Goal: Information Seeking & Learning: Learn about a topic

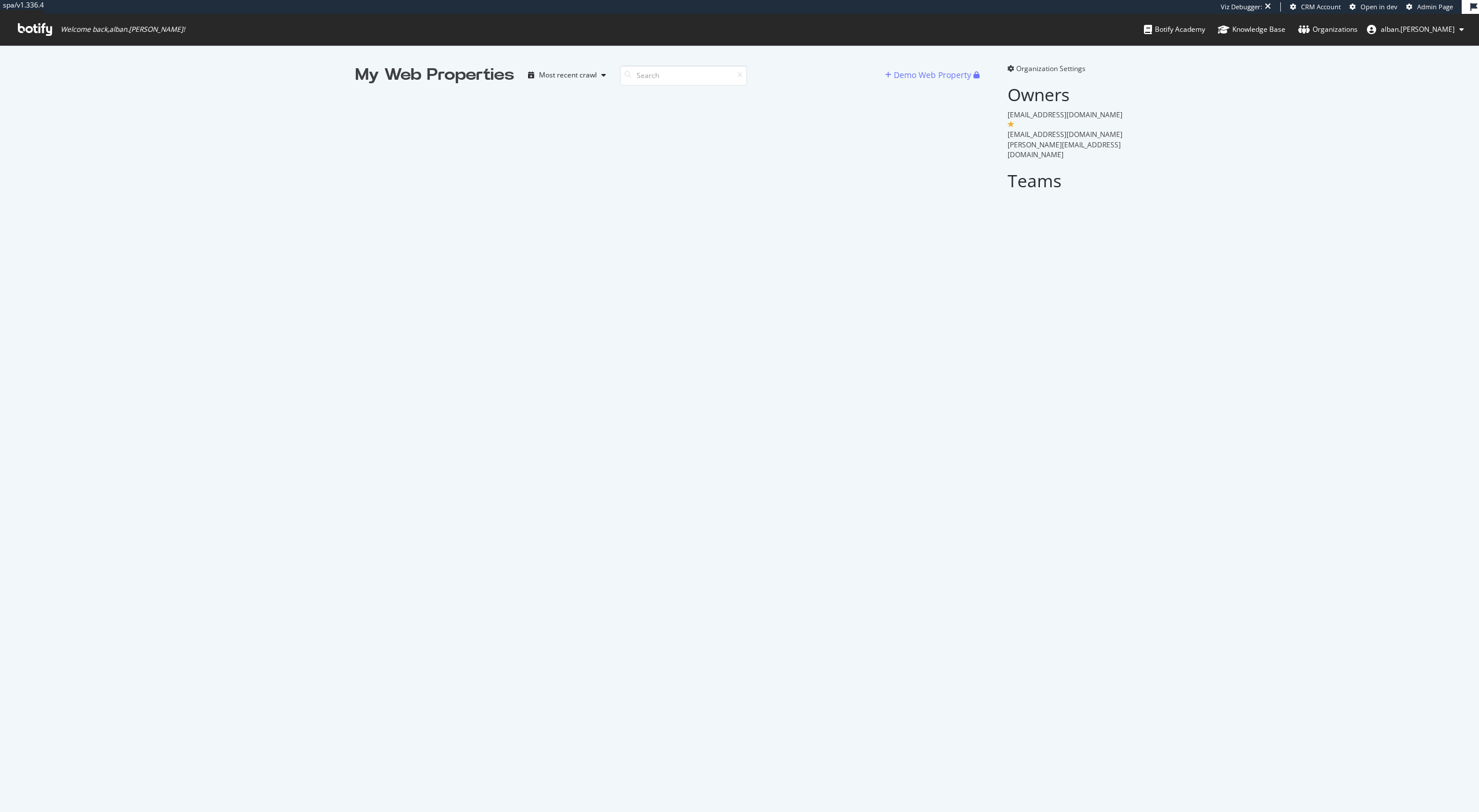
scroll to position [812, 1479]
click at [650, 77] on input at bounding box center [683, 75] width 127 height 20
type input "chau"
click at [1426, 11] on div "Viz Debugger: CRM Account Open in dev Admin Page" at bounding box center [1341, 7] width 241 height 14
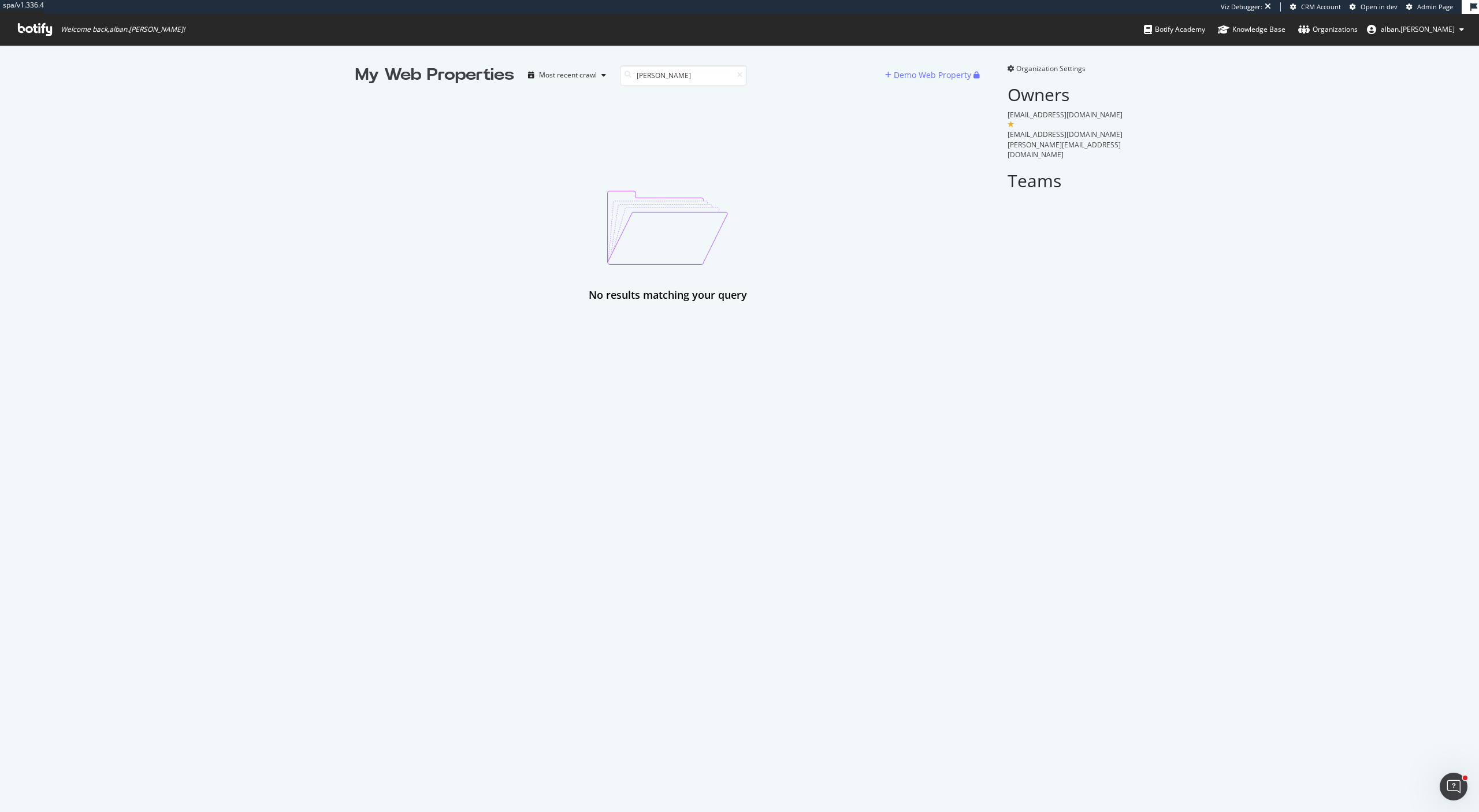
click at [1426, 10] on span "Admin Page" at bounding box center [1434, 7] width 35 height 9
click at [685, 73] on input "chau" at bounding box center [683, 75] width 127 height 20
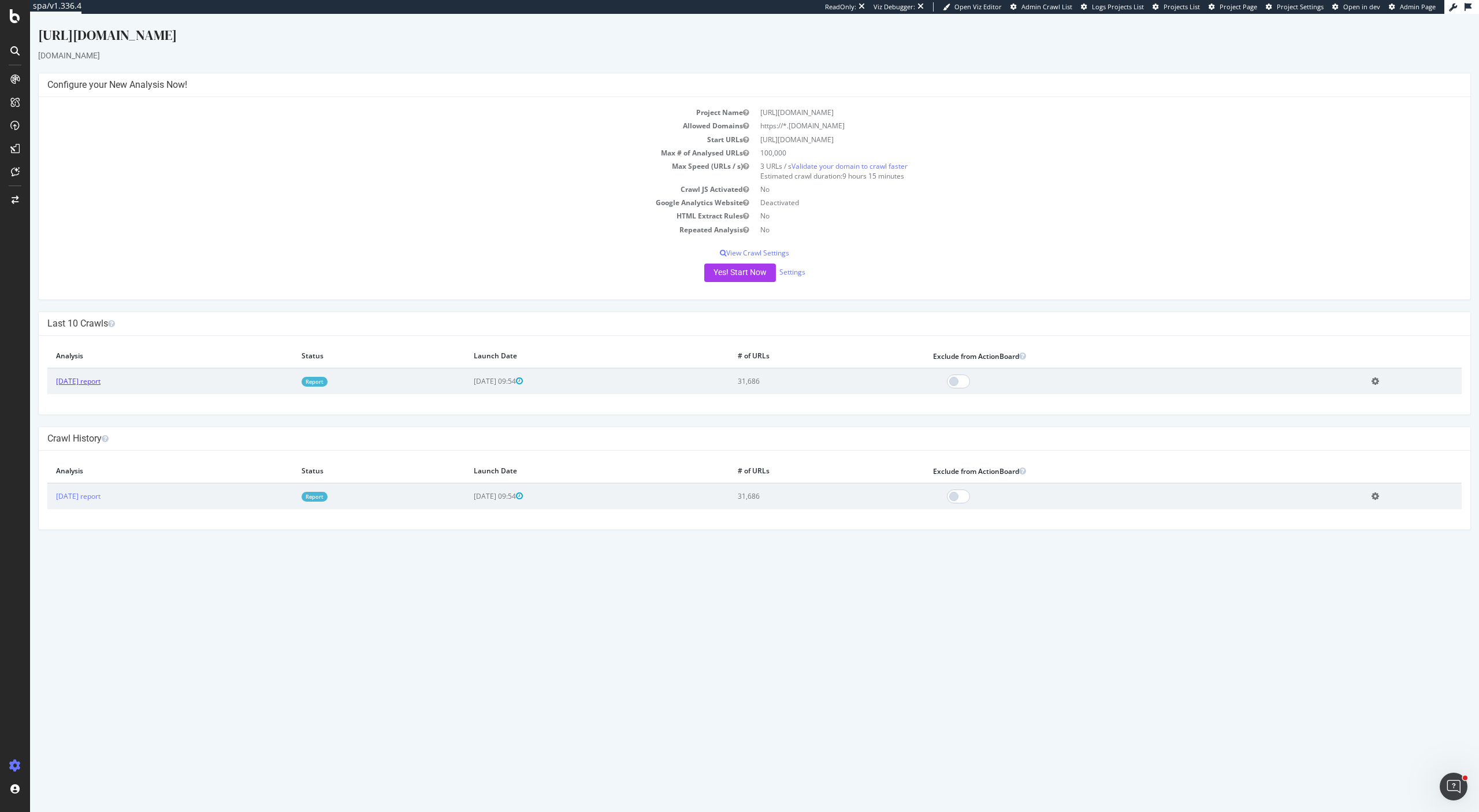
click at [100, 379] on link "[DATE] report" at bounding box center [78, 380] width 44 height 10
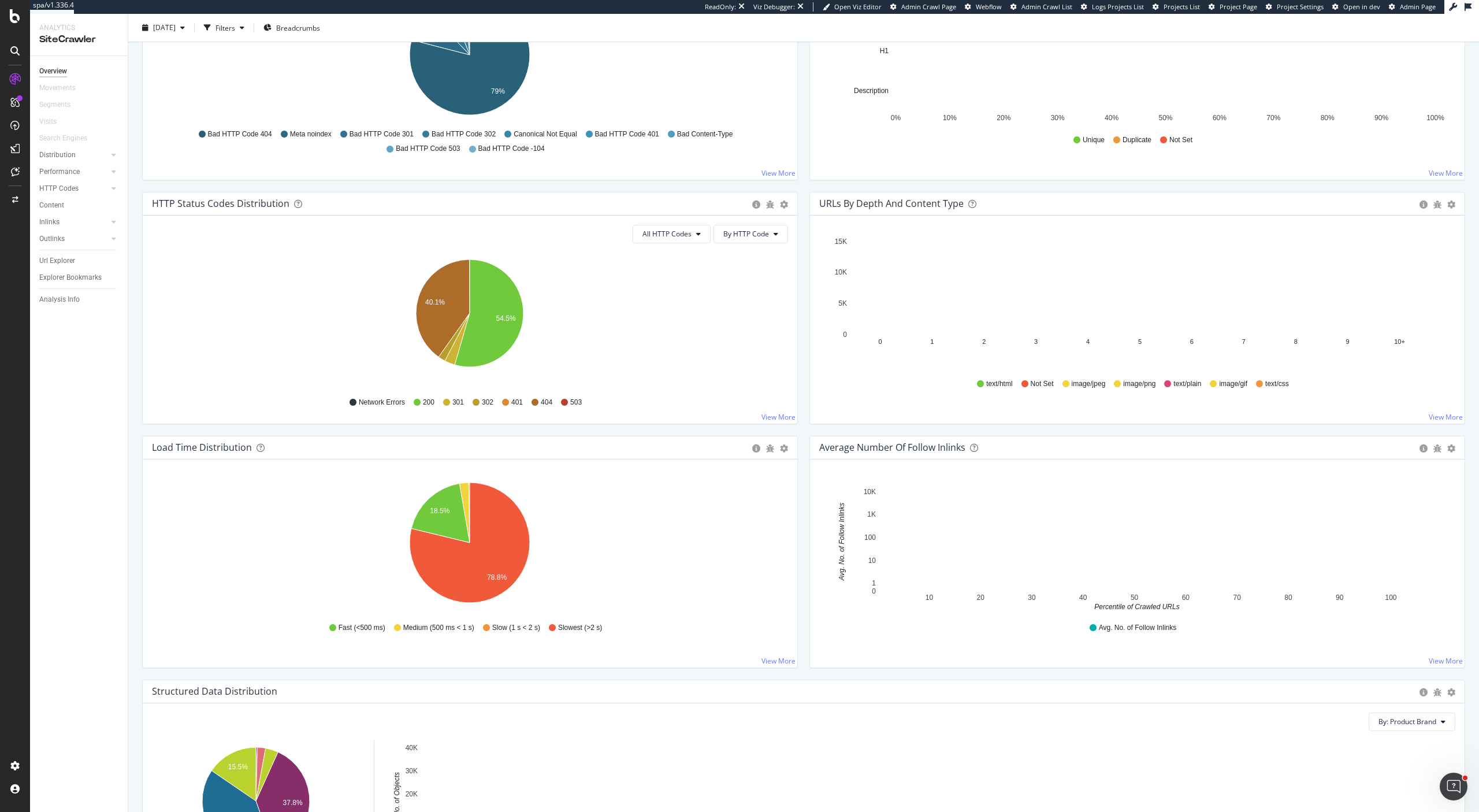
scroll to position [602, 0]
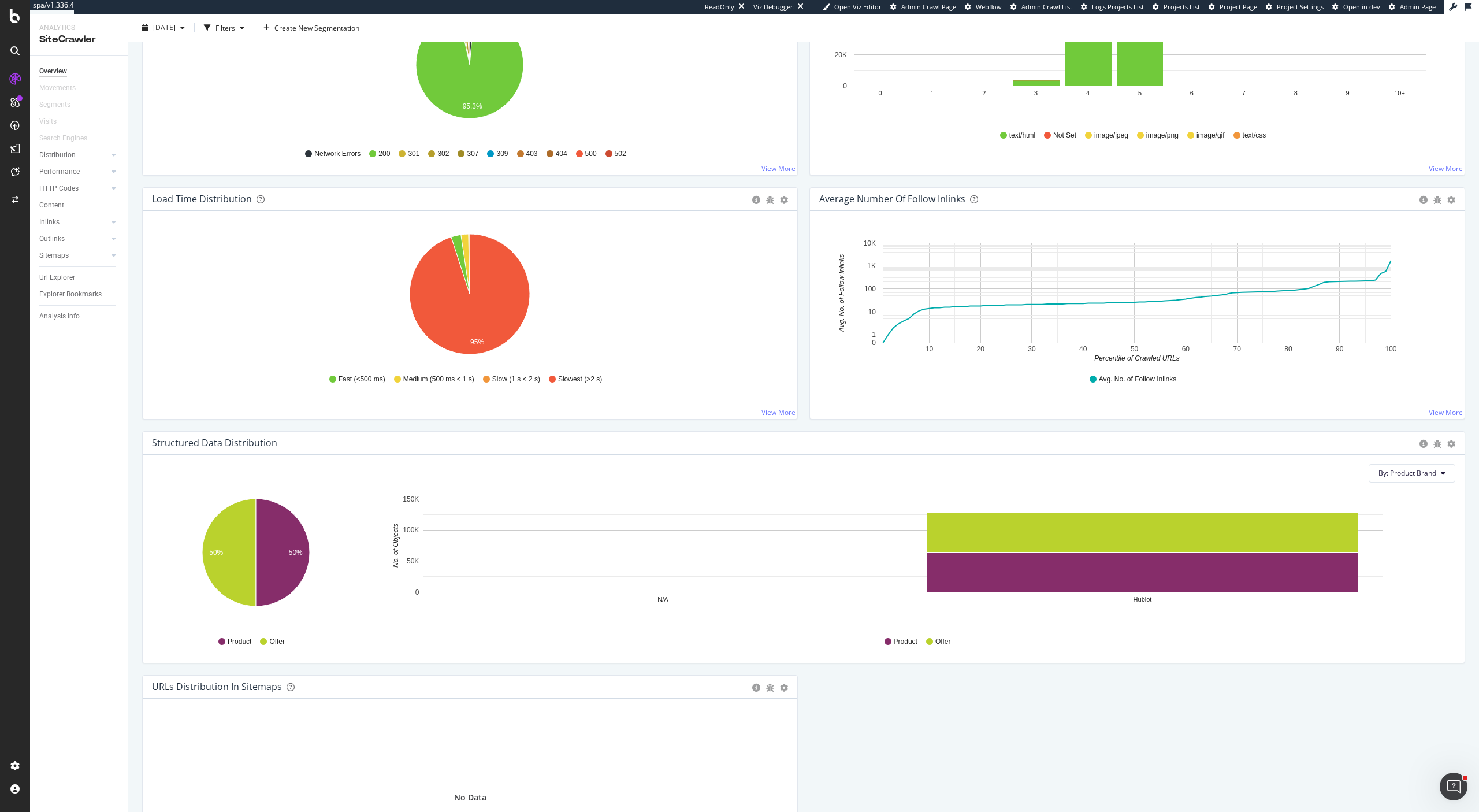
scroll to position [783, 0]
